Goal: Information Seeking & Learning: Find specific fact

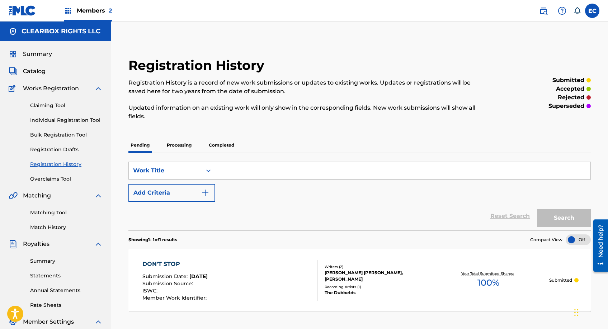
click at [545, 9] on img at bounding box center [543, 10] width 9 height 9
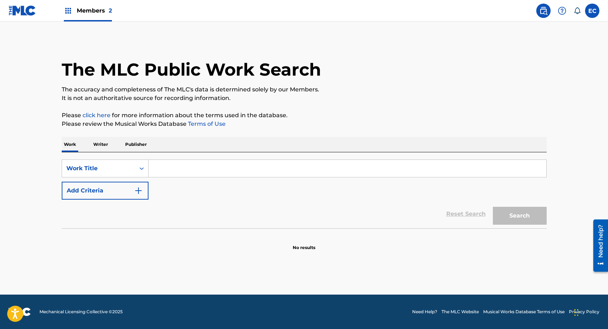
click at [194, 171] on input "Search Form" at bounding box center [347, 168] width 398 height 17
type input "praise the lord"
click at [493, 207] on button "Search" at bounding box center [520, 216] width 54 height 18
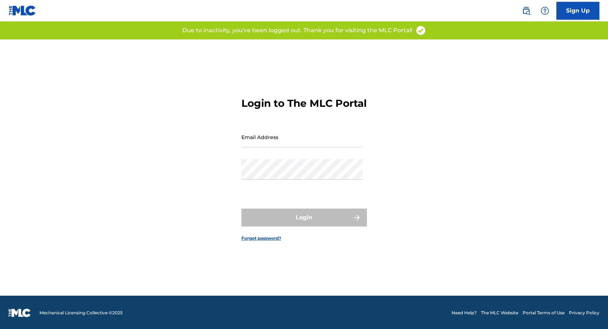
scroll to position [9, 0]
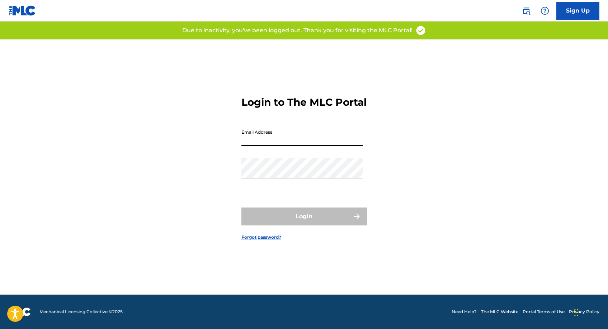
click at [316, 146] on input "Email Address" at bounding box center [301, 136] width 121 height 20
type input "[EMAIL_ADDRESS][DOMAIN_NAME]"
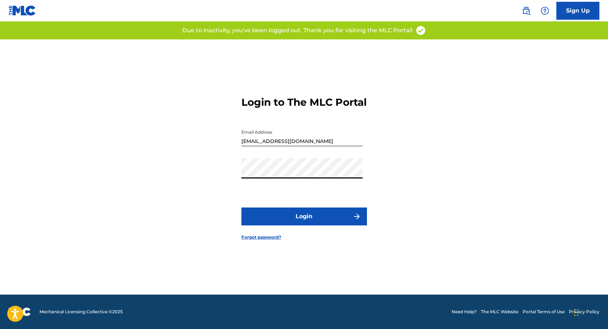
click at [307, 223] on button "Login" at bounding box center [303, 217] width 125 height 18
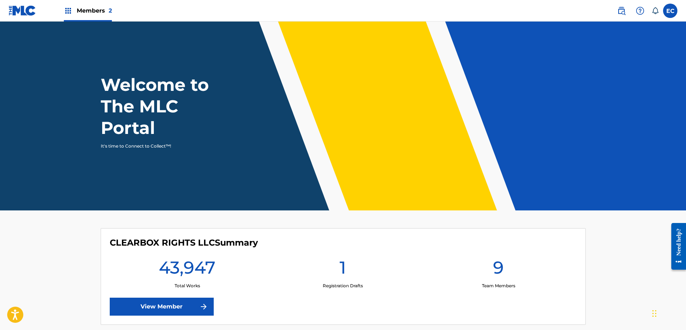
click at [607, 11] on img at bounding box center [621, 10] width 9 height 9
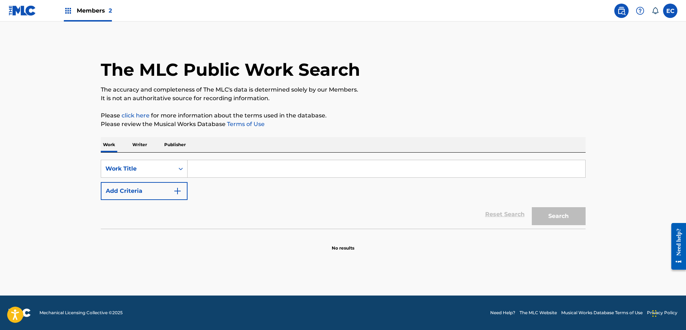
click at [143, 187] on button "Add Criteria" at bounding box center [144, 191] width 87 height 18
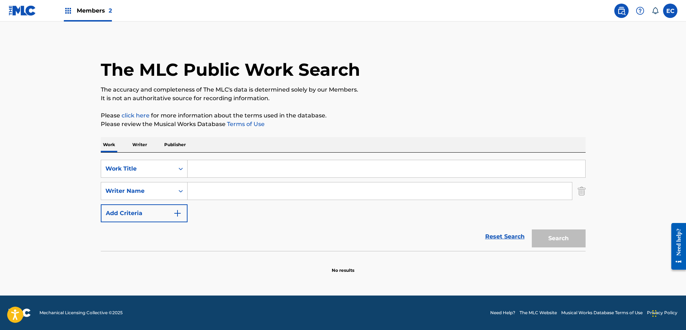
click at [217, 177] on div "SearchWithCriteria479a5f10-0a33-4b2e-b9cc-3ae7bf68f9f7 Work Title SearchWithCri…" at bounding box center [343, 191] width 485 height 62
click at [234, 165] on input "Search Form" at bounding box center [387, 168] width 398 height 17
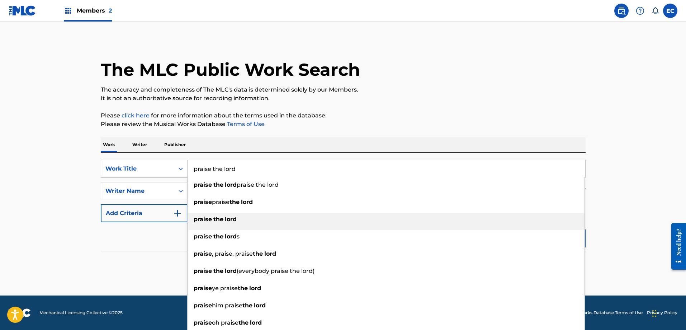
type input "praise the lord"
click at [232, 217] on strong "lord" at bounding box center [231, 218] width 12 height 7
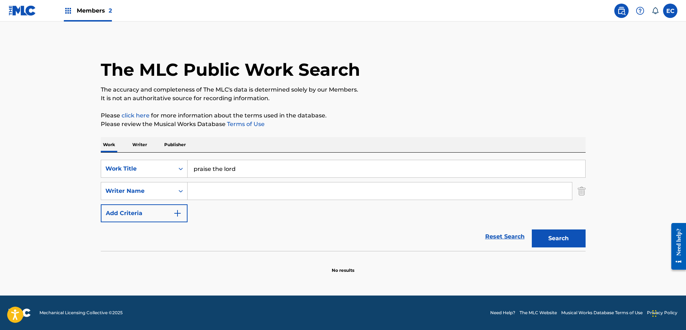
click at [225, 188] on input "Search Form" at bounding box center [380, 190] width 384 height 17
type input "brown bannister"
click at [564, 246] on button "Search" at bounding box center [559, 238] width 54 height 18
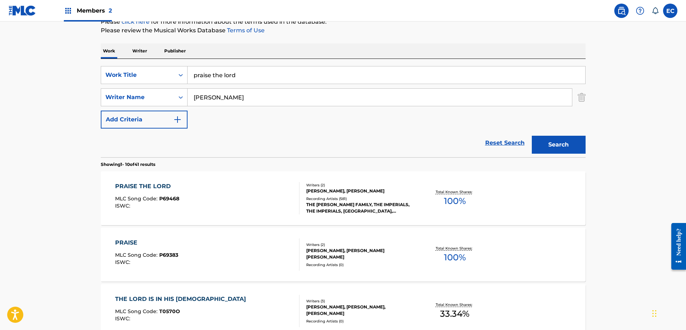
scroll to position [113, 0]
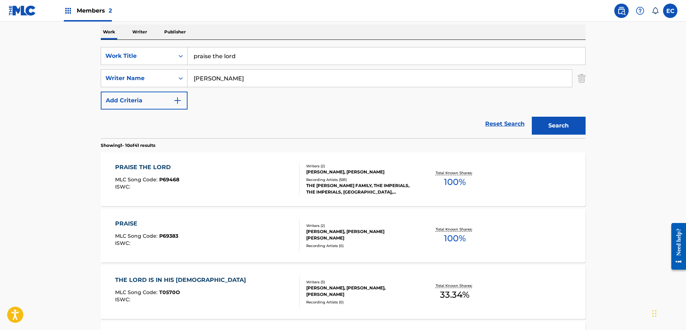
click at [122, 168] on div "PRAISE THE LORD" at bounding box center [147, 167] width 64 height 9
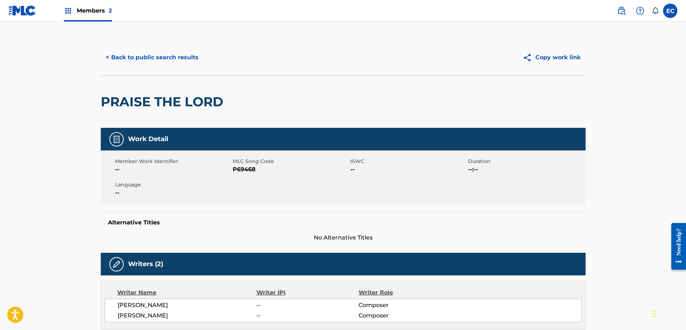
click at [167, 66] on button "< Back to public search results" at bounding box center [152, 57] width 103 height 18
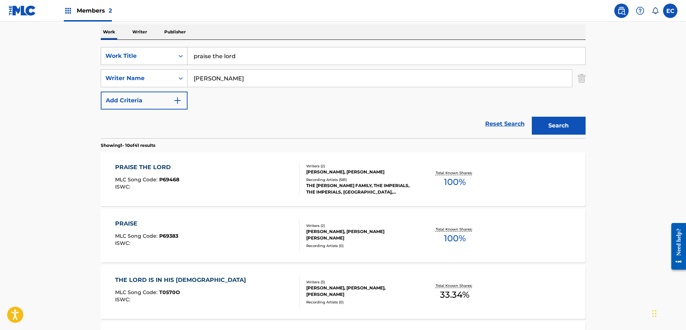
drag, startPoint x: 257, startPoint y: 57, endPoint x: 155, endPoint y: 49, distance: 101.8
click at [155, 49] on div "SearchWithCriteria479a5f10-0a33-4b2e-b9cc-3ae7bf68f9f7 Work Title praise the lo…" at bounding box center [343, 56] width 485 height 18
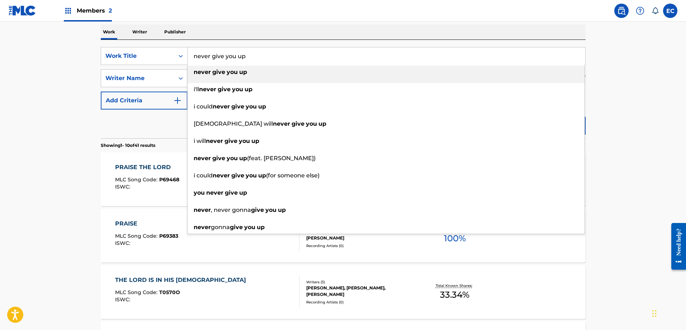
type input "never give you up"
click at [223, 71] on strong "give" at bounding box center [218, 71] width 13 height 7
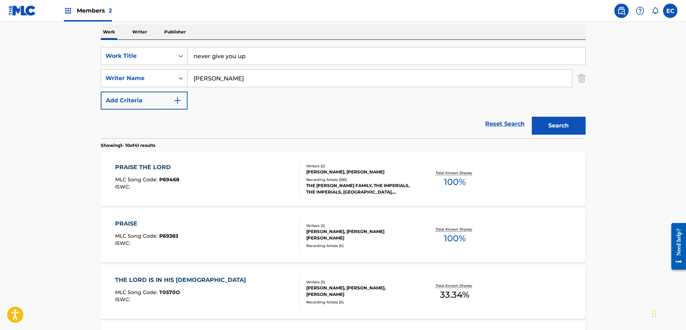
click at [558, 118] on button "Search" at bounding box center [559, 126] width 54 height 18
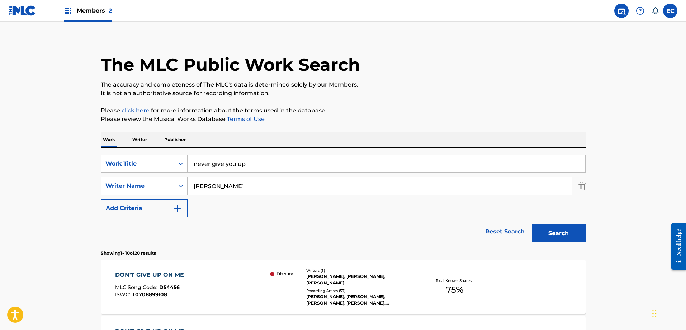
scroll to position [0, 0]
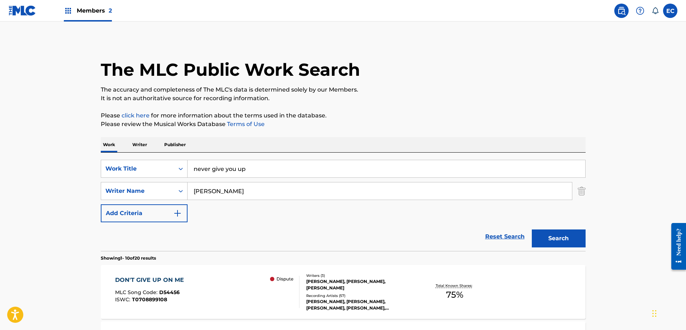
click at [245, 194] on input "brown bannister" at bounding box center [380, 190] width 384 height 17
drag, startPoint x: 255, startPoint y: 191, endPoint x: 191, endPoint y: 191, distance: 63.1
click at [191, 191] on input "brown bannister" at bounding box center [380, 190] width 384 height 17
type input "amy gill"
click at [532, 229] on button "Search" at bounding box center [559, 238] width 54 height 18
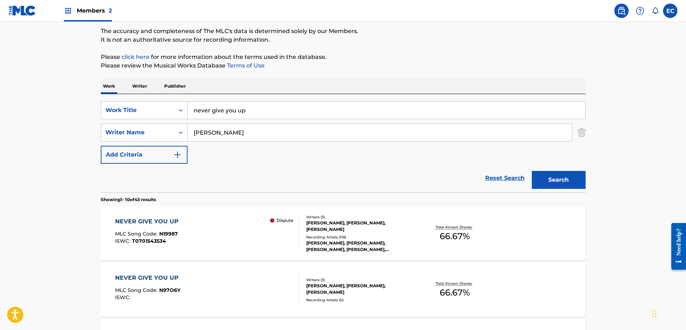
scroll to position [72, 0]
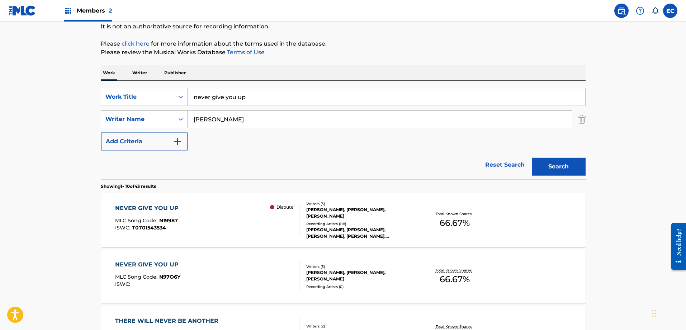
click at [144, 207] on div "NEVER GIVE YOU UP" at bounding box center [148, 208] width 67 height 9
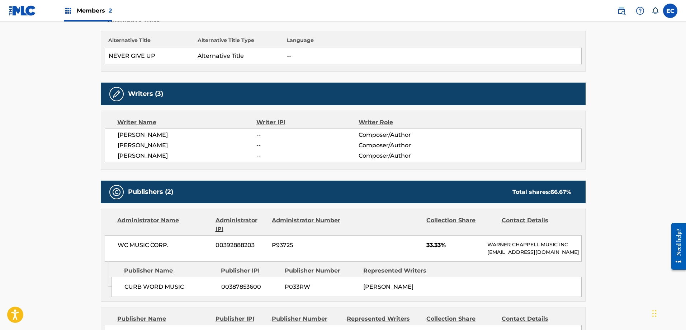
scroll to position [244, 0]
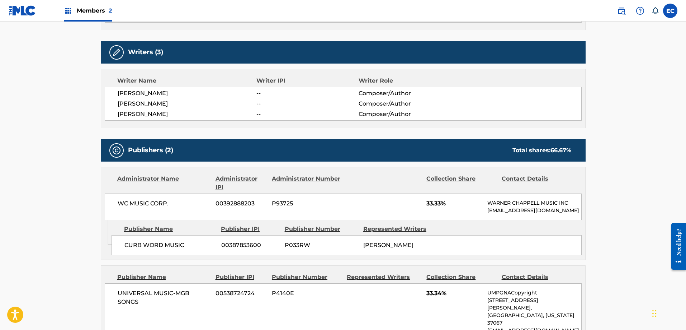
click at [607, 167] on main "< Back to public search results Copy work link NEVER GIVE YOU UP Dispute Work D…" at bounding box center [343, 202] width 686 height 848
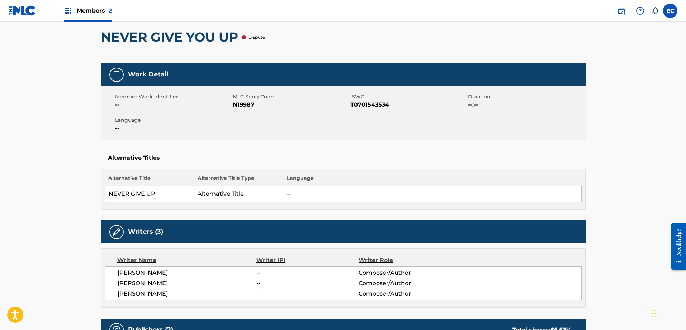
scroll to position [0, 0]
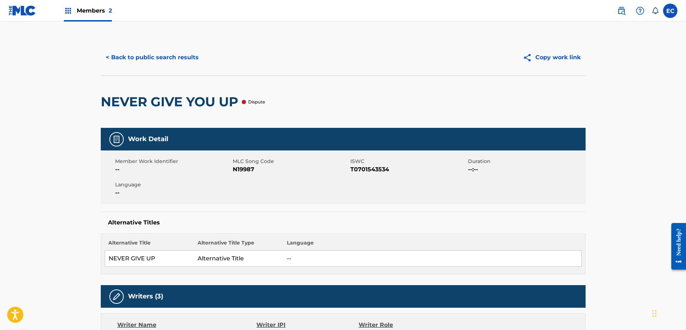
click at [181, 56] on button "< Back to public search results" at bounding box center [152, 57] width 103 height 18
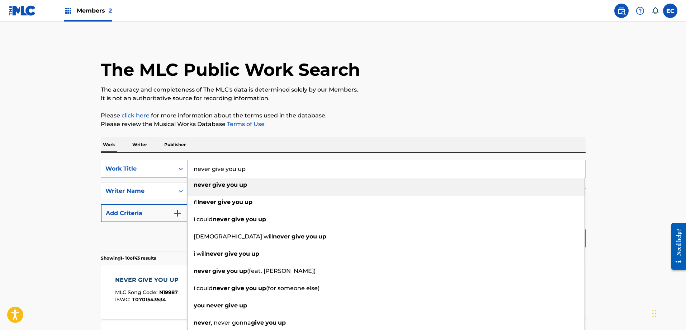
drag, startPoint x: 255, startPoint y: 170, endPoint x: 167, endPoint y: 163, distance: 87.7
click at [167, 163] on div "SearchWithCriteria479a5f10-0a33-4b2e-b9cc-3ae7bf68f9f7 Work Title never give yo…" at bounding box center [343, 169] width 485 height 18
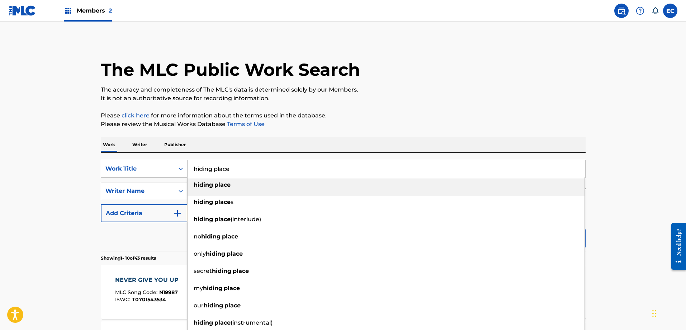
type input "hiding place"
click at [218, 184] on strong "place" at bounding box center [222, 184] width 16 height 7
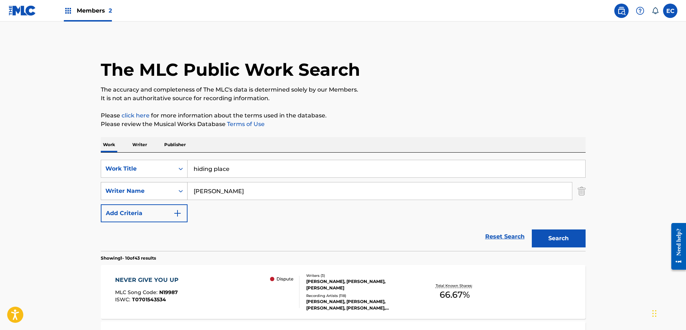
drag, startPoint x: 227, startPoint y: 190, endPoint x: 173, endPoint y: 187, distance: 54.6
click at [173, 187] on div "SearchWithCriteria5b5dc4b7-3135-465f-98d7-6d756abdc31b Writer Name amy gill" at bounding box center [343, 191] width 485 height 18
type input "steven curtis chapman"
click at [553, 238] on button "Search" at bounding box center [559, 238] width 54 height 18
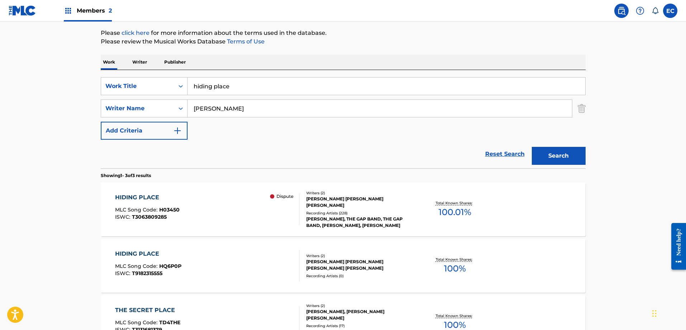
scroll to position [108, 0]
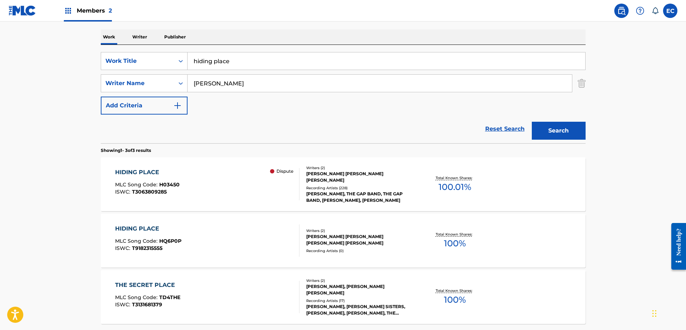
click at [153, 169] on div "HIDING PLACE" at bounding box center [147, 172] width 65 height 9
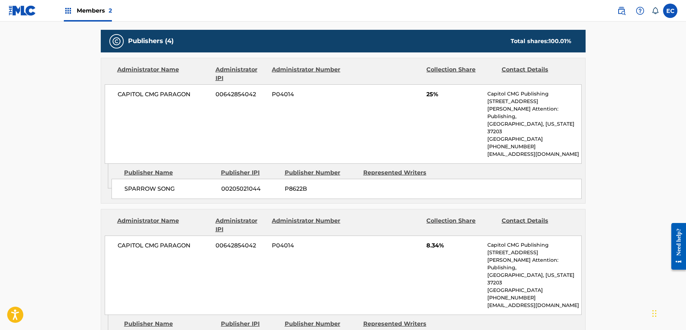
scroll to position [323, 0]
